Goal: Information Seeking & Learning: Find specific fact

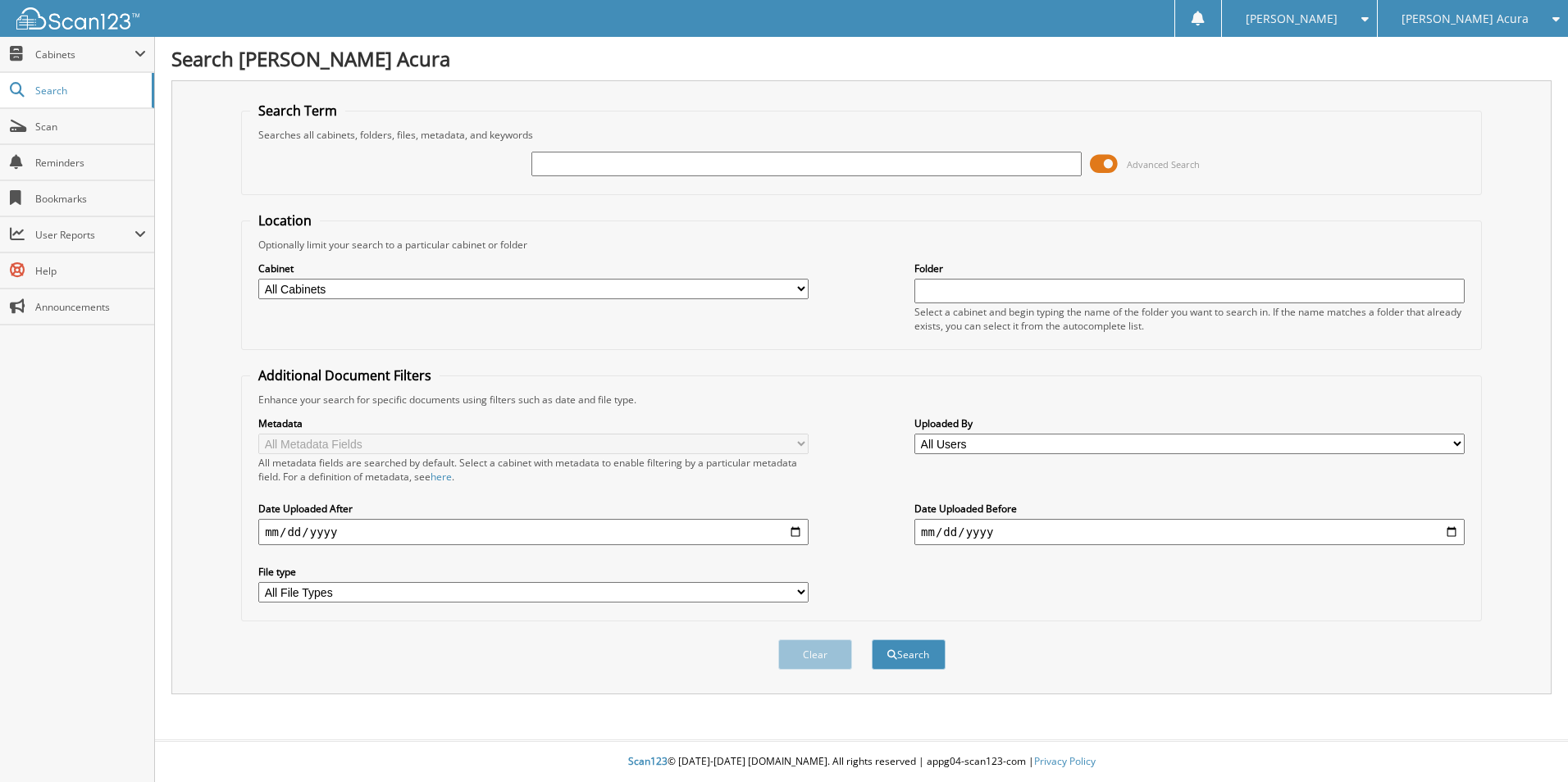
click at [674, 172] on input "text" at bounding box center [807, 164] width 550 height 25
type input "88263"
click at [871, 639] on button "Search" at bounding box center [908, 655] width 74 height 31
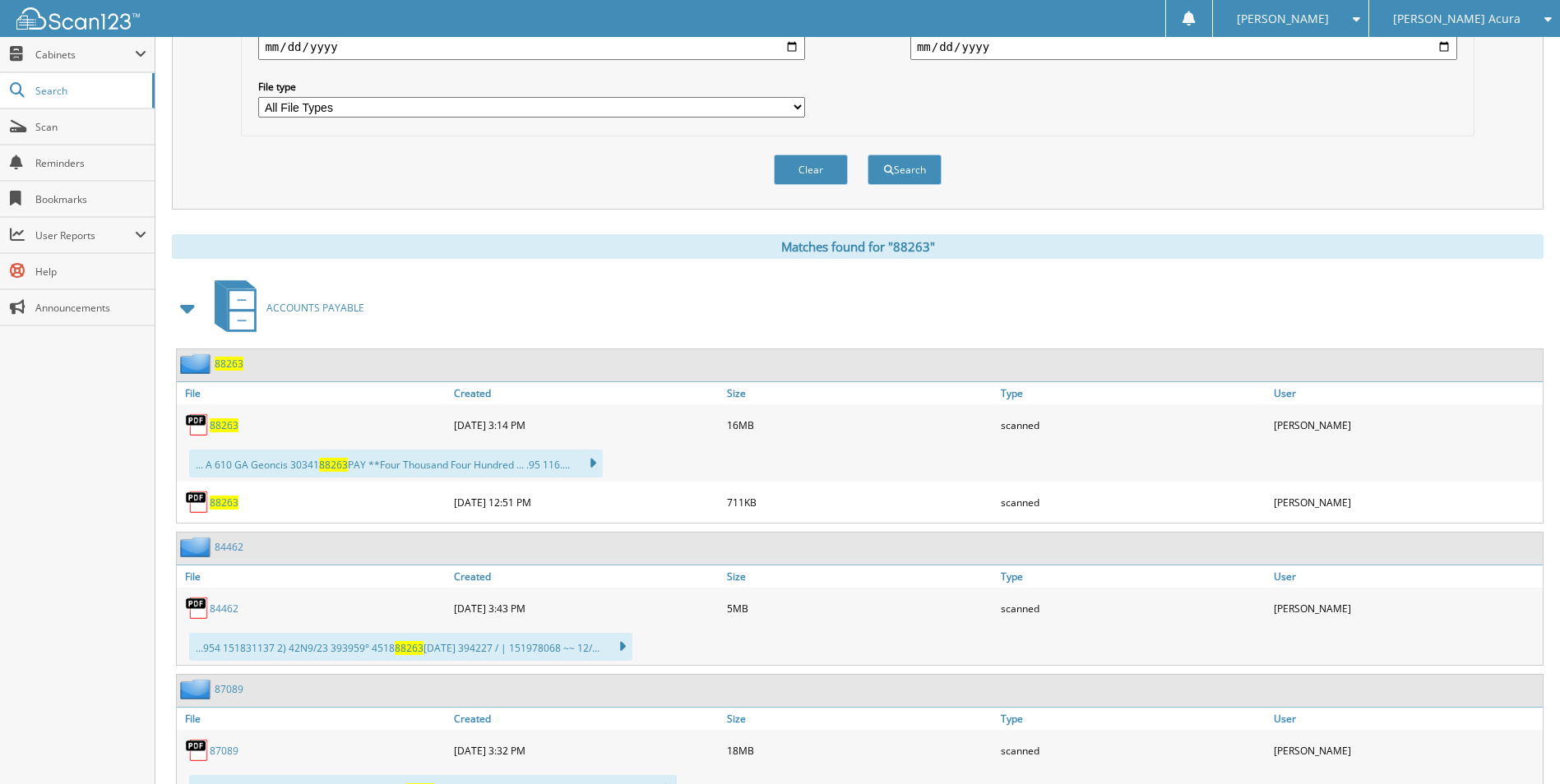
scroll to position [493, 0]
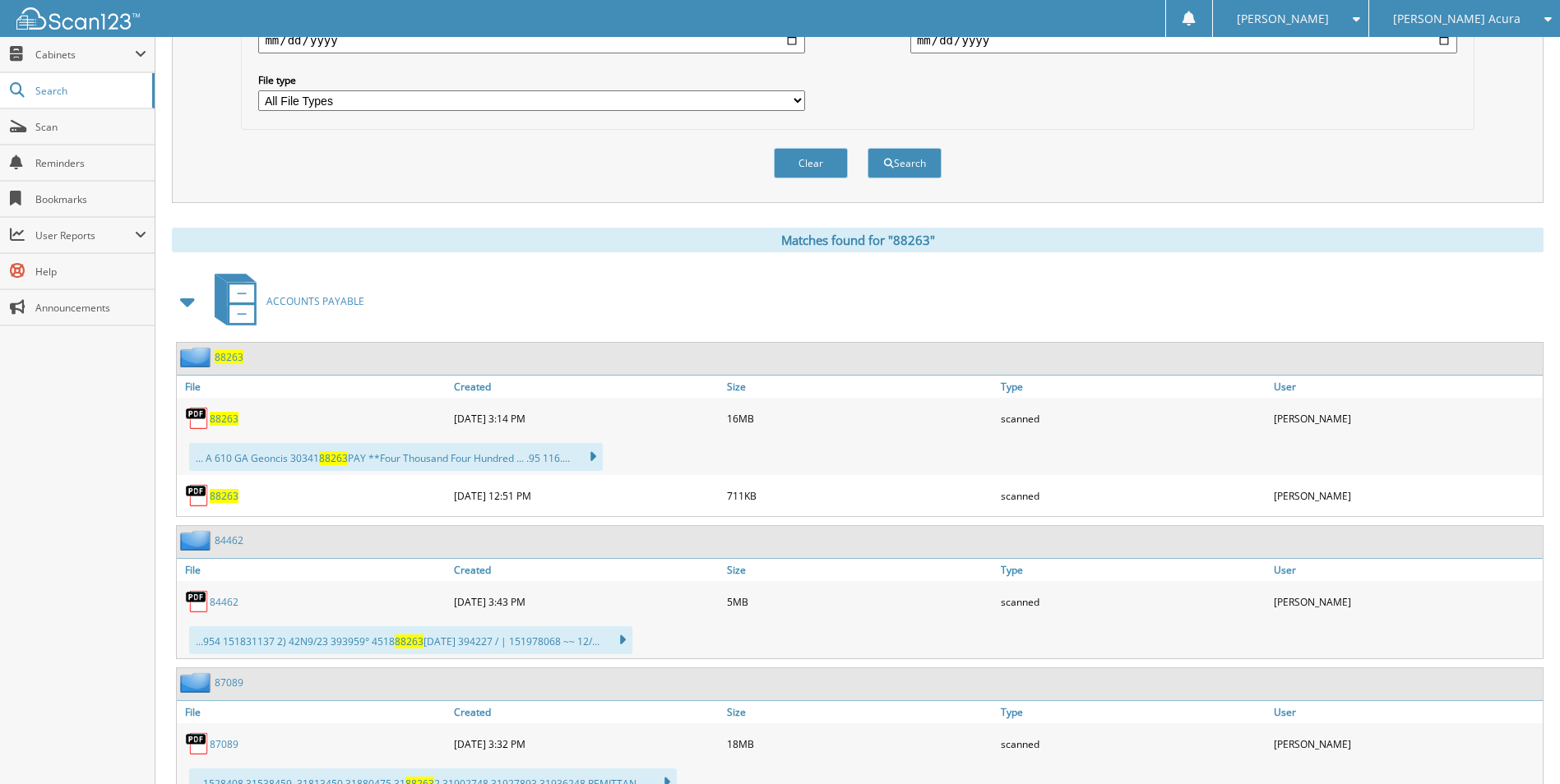
click at [224, 415] on span "88263" at bounding box center [224, 419] width 29 height 14
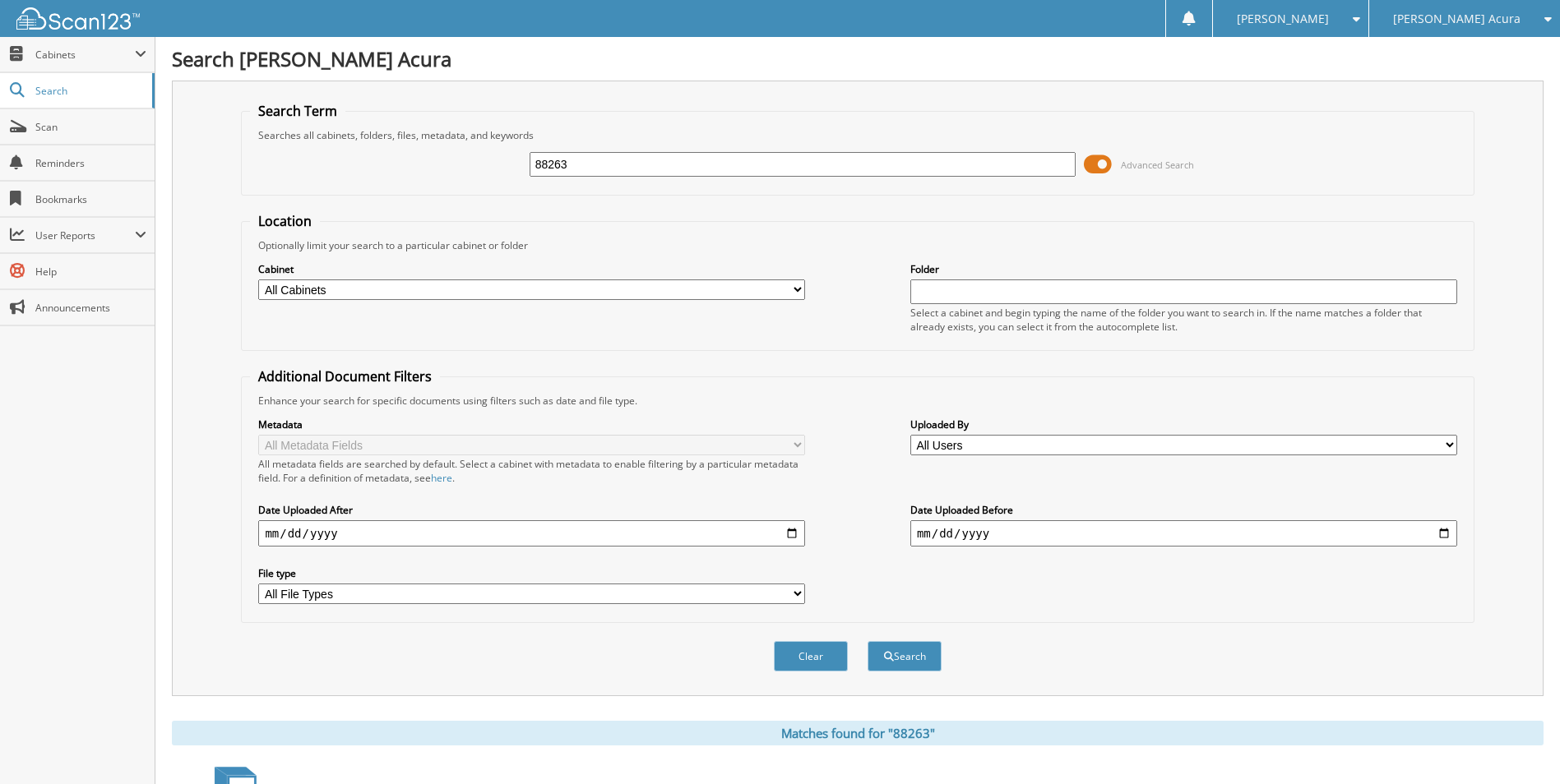
drag, startPoint x: 582, startPoint y: 160, endPoint x: 385, endPoint y: 180, distance: 198.0
click at [385, 180] on div "88263 Advanced Search" at bounding box center [857, 164] width 1214 height 44
type input "88509"
click at [868, 641] on button "Search" at bounding box center [904, 656] width 74 height 31
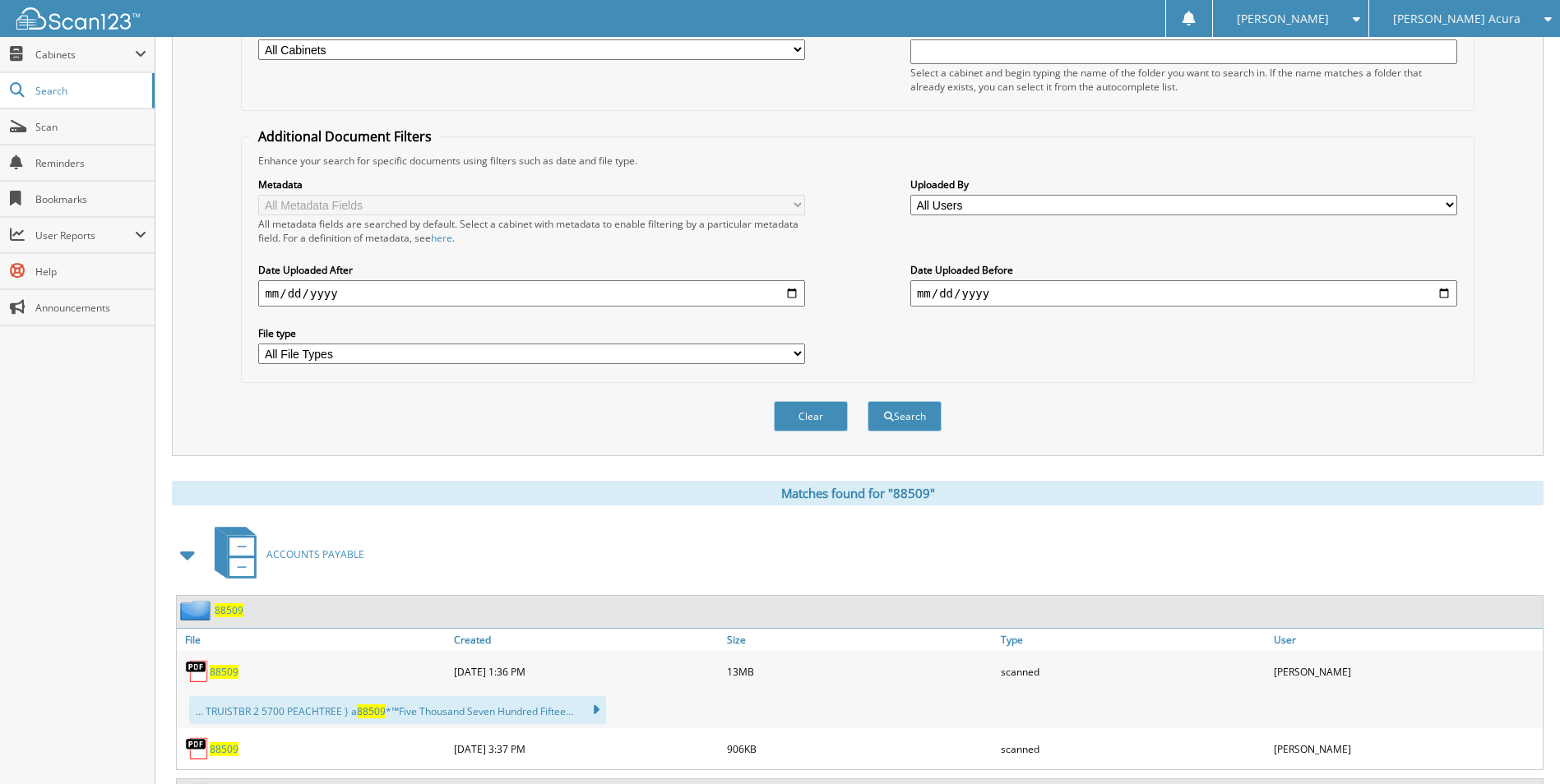
scroll to position [493, 0]
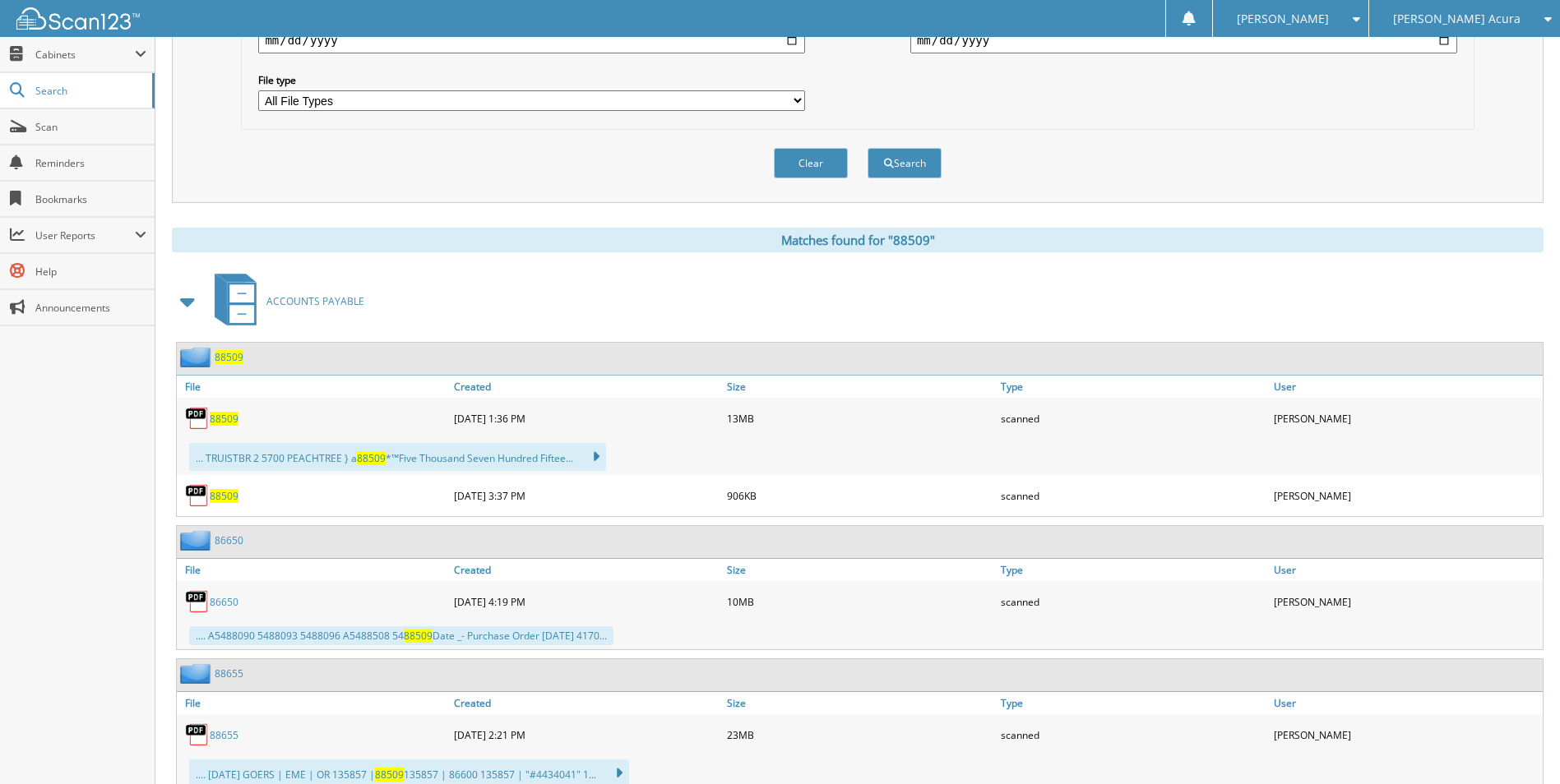
click at [215, 418] on span "88509" at bounding box center [224, 419] width 29 height 14
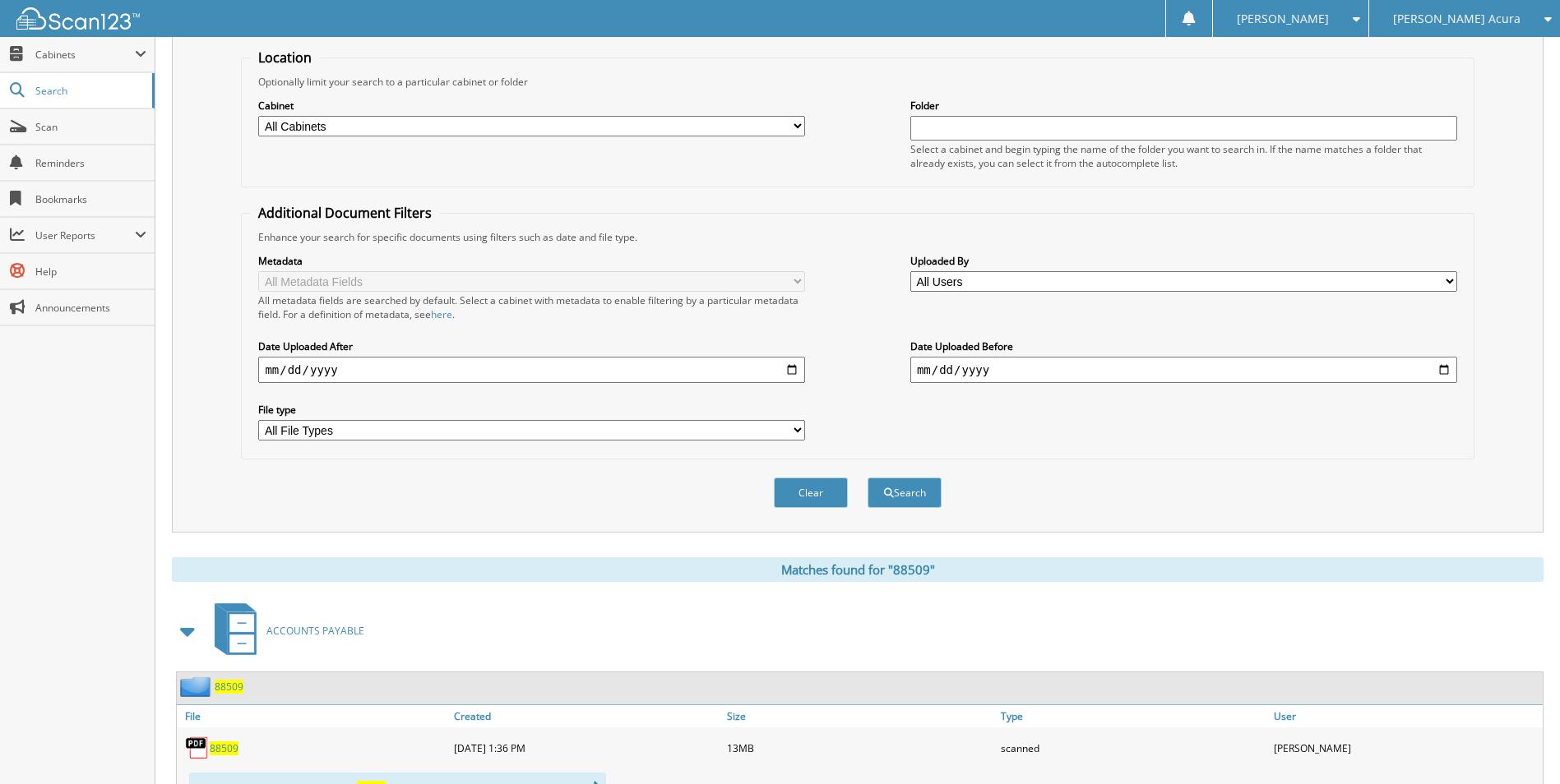
scroll to position [0, 0]
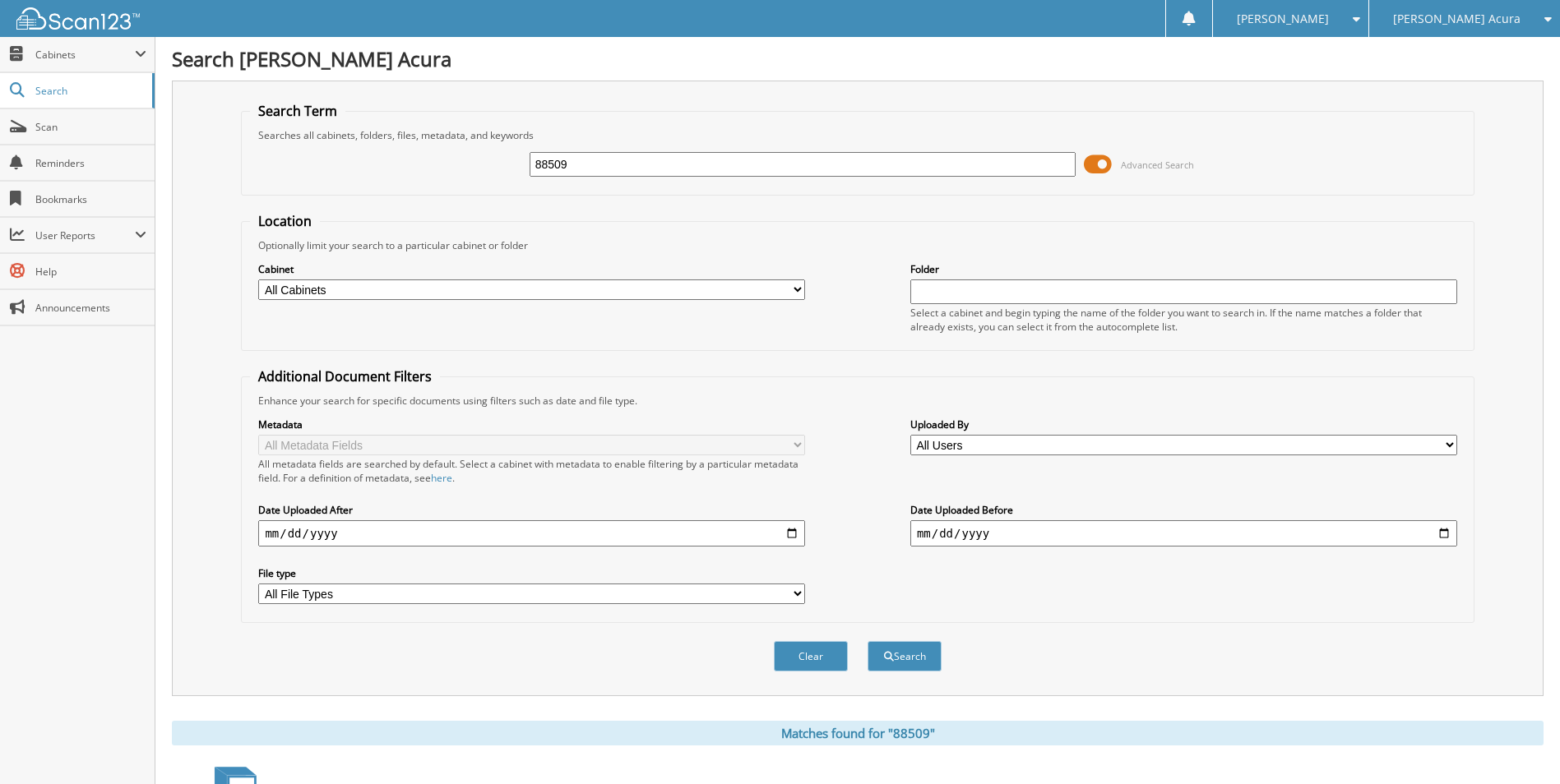
drag, startPoint x: 614, startPoint y: 168, endPoint x: 260, endPoint y: 190, distance: 354.7
click at [265, 181] on div "88509 Advanced Search" at bounding box center [857, 164] width 1214 height 44
type input "88655"
click at [868, 641] on button "Search" at bounding box center [904, 656] width 74 height 31
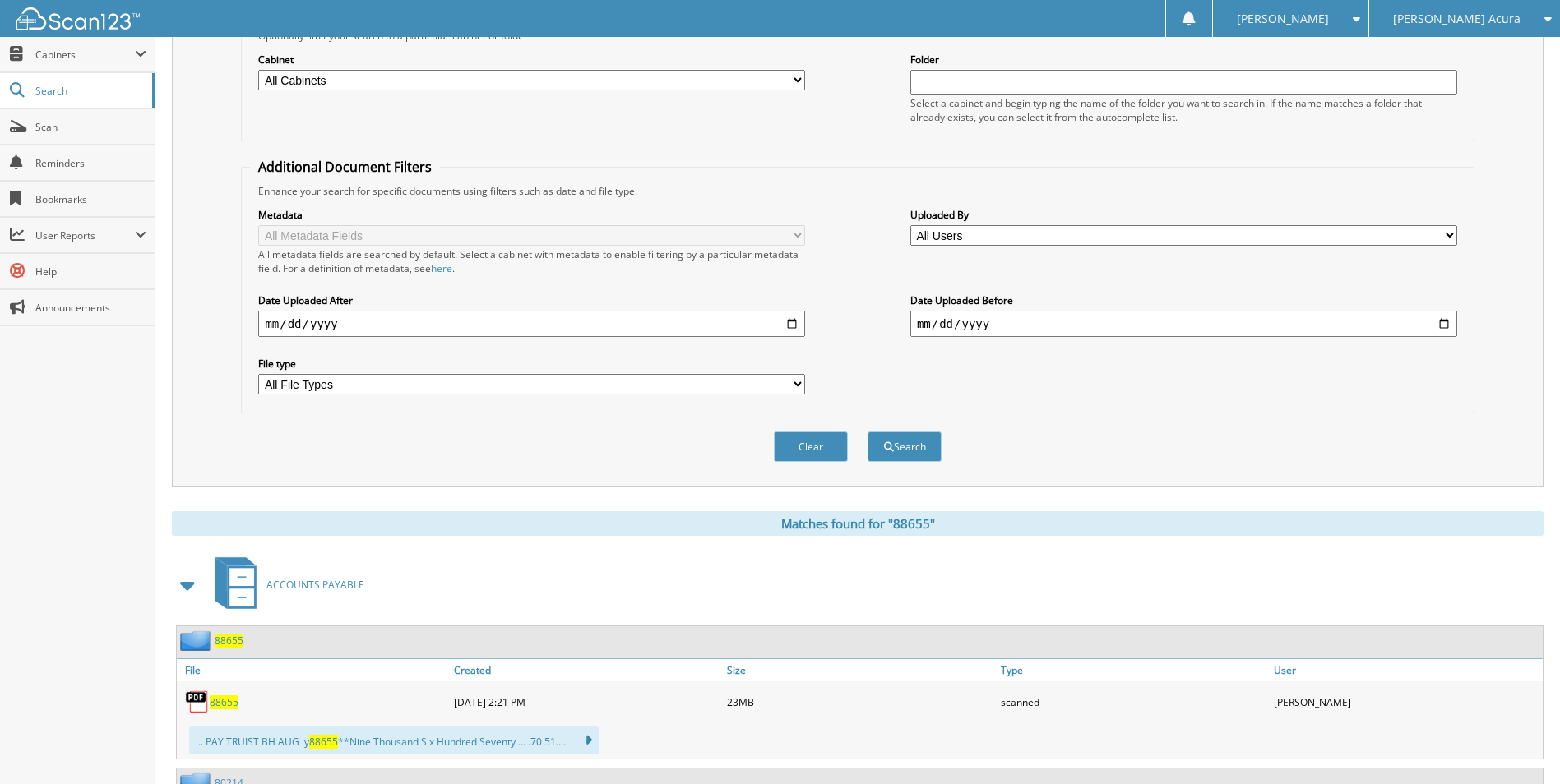
scroll to position [493, 0]
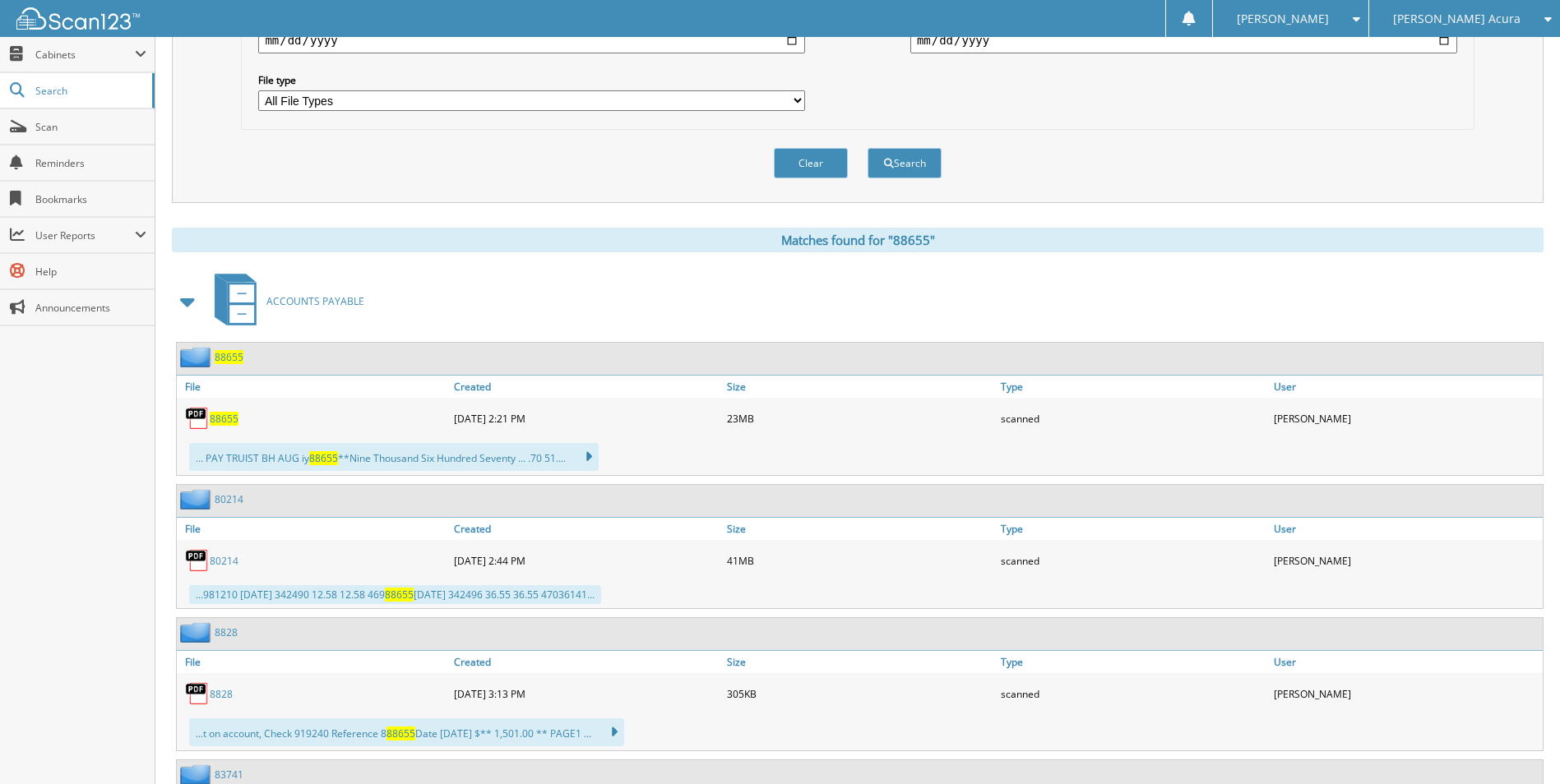
click at [226, 418] on span "88655" at bounding box center [224, 419] width 29 height 14
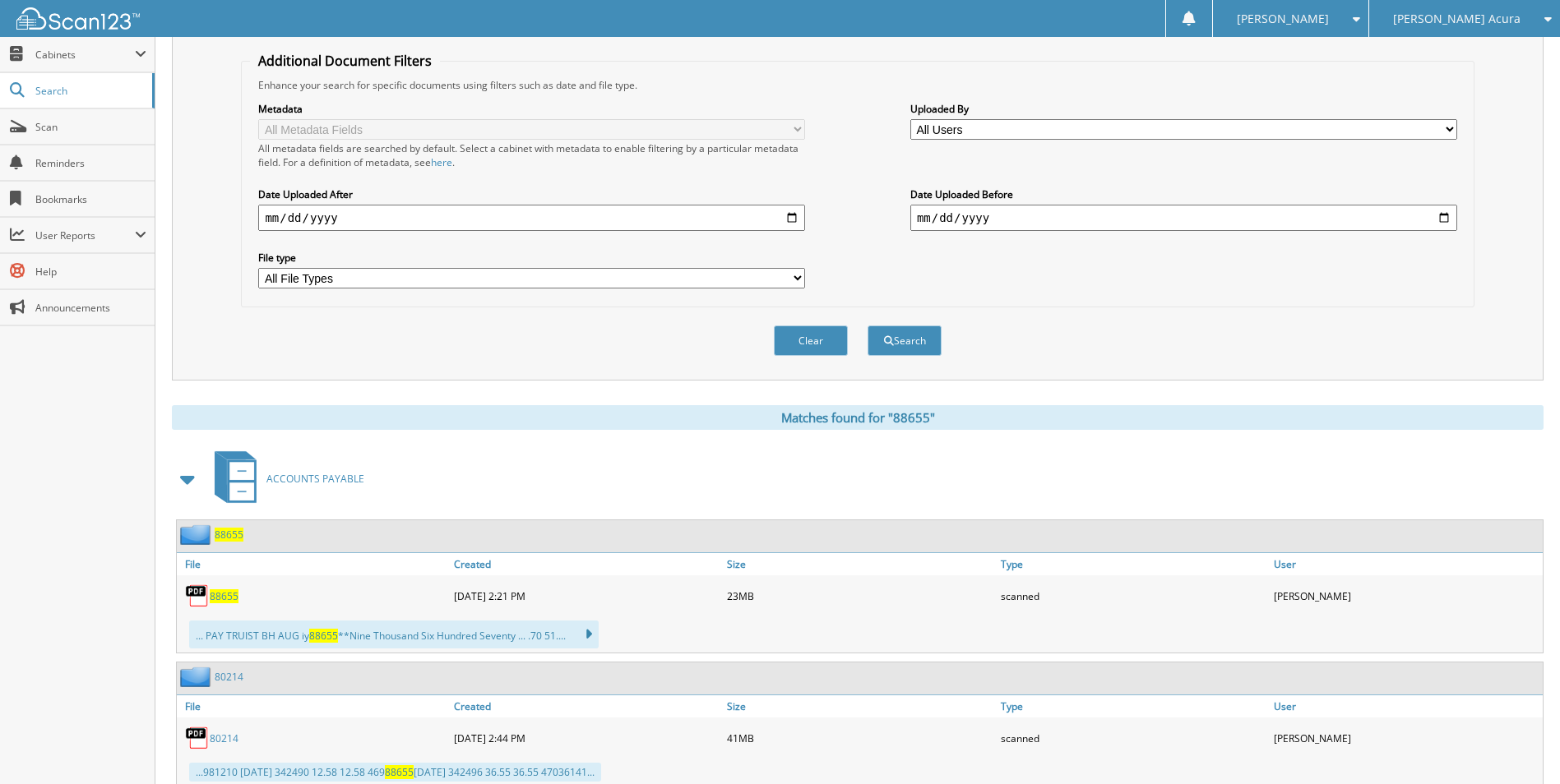
scroll to position [164, 0]
